Goal: Check status: Check status

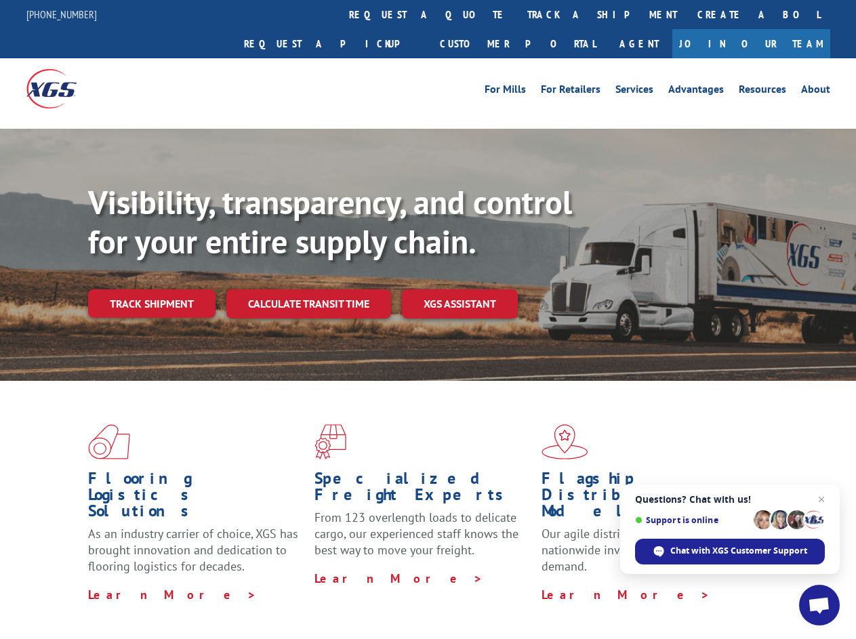
click at [428, 319] on div "Visibility, transparency, and control for your entire supply chain. Track shipm…" at bounding box center [472, 277] width 768 height 189
click at [517, 14] on link "track a shipment" at bounding box center [602, 14] width 170 height 29
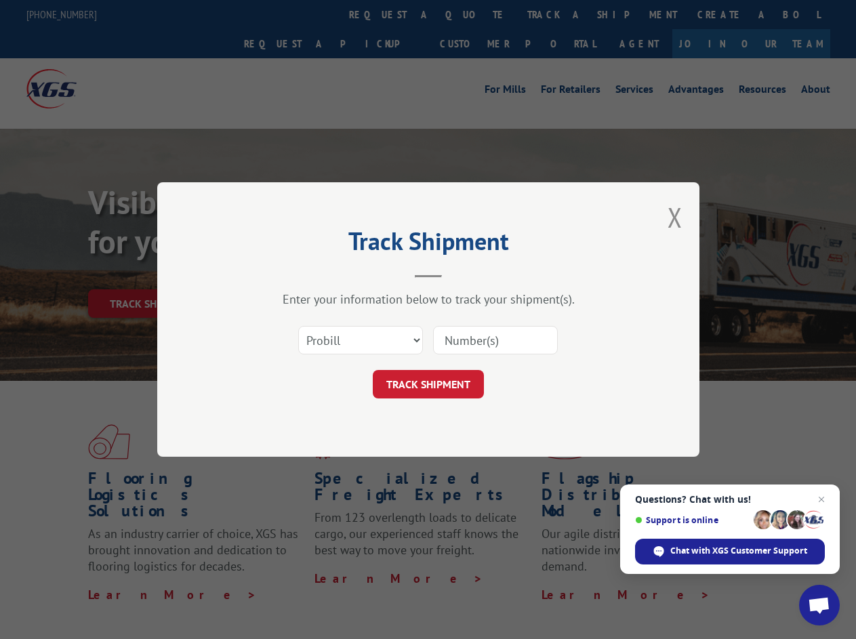
click at [473, 14] on div "Track Shipment Enter your information below to track your shipment(s). Select c…" at bounding box center [428, 319] width 856 height 639
click at [558, 14] on div "Track Shipment Enter your information below to track your shipment(s). Select c…" at bounding box center [428, 319] width 856 height 639
click at [151, 274] on div "Track Shipment Enter your information below to track your shipment(s). Select c…" at bounding box center [428, 319] width 856 height 639
click at [308, 274] on header "Track Shipment" at bounding box center [428, 255] width 407 height 46
click at [460, 274] on header "Track Shipment" at bounding box center [428, 255] width 407 height 46
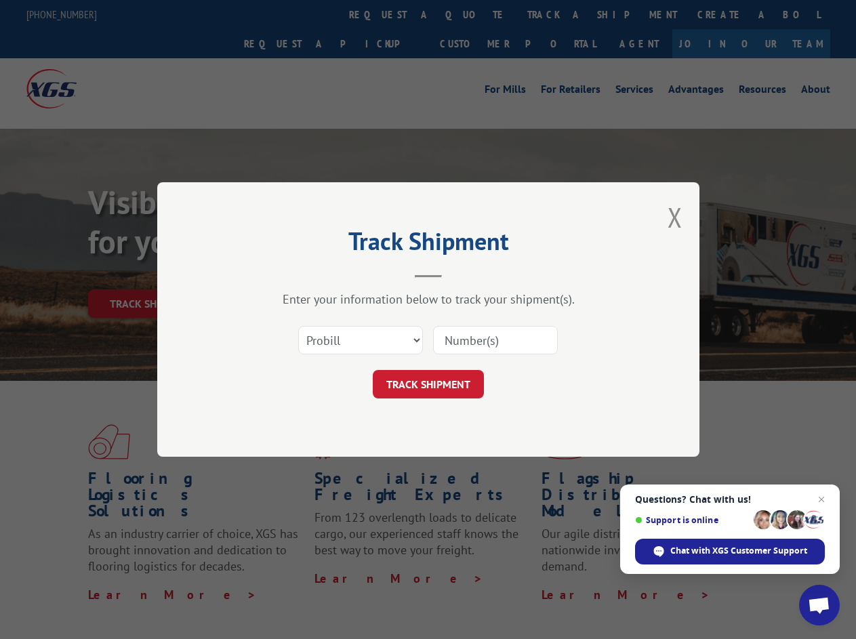
click at [819, 605] on span "Open chat" at bounding box center [819, 606] width 22 height 19
